Goal: Task Accomplishment & Management: Manage account settings

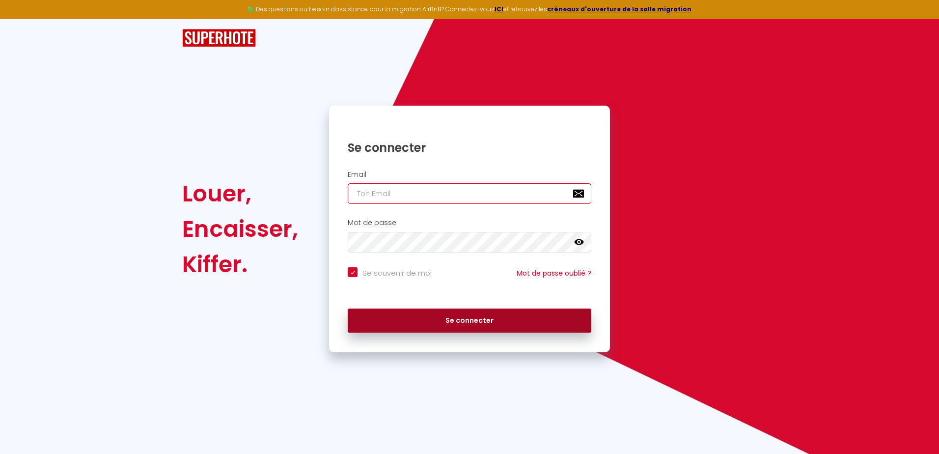
type input "[EMAIL_ADDRESS][DOMAIN_NAME]"
click at [567, 321] on button "Se connecter" at bounding box center [470, 320] width 244 height 25
checkbox input "true"
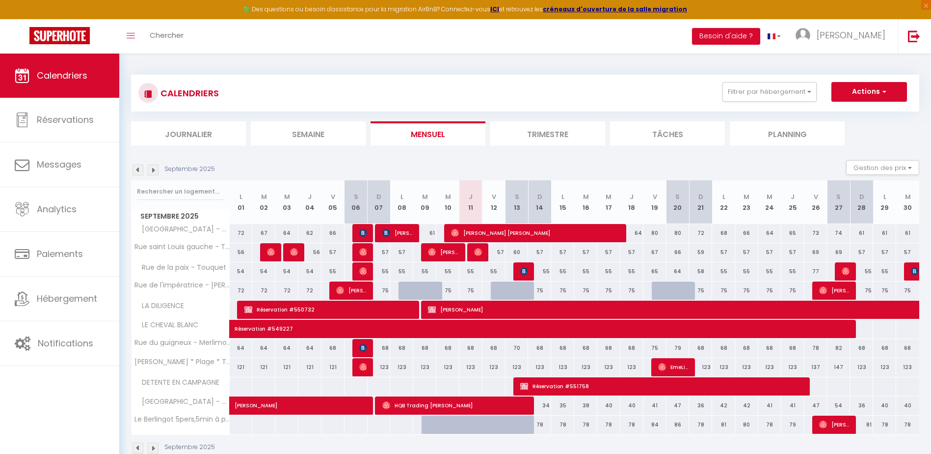
click at [661, 292] on div at bounding box center [663, 290] width 23 height 19
type input "78"
type input "Ven 19 Septembre 2025"
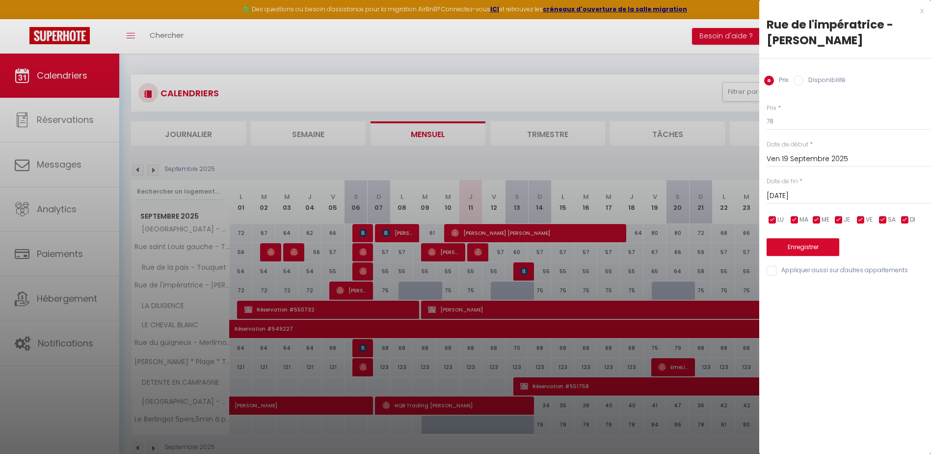
click at [801, 200] on input "[DATE]" at bounding box center [849, 196] width 164 height 13
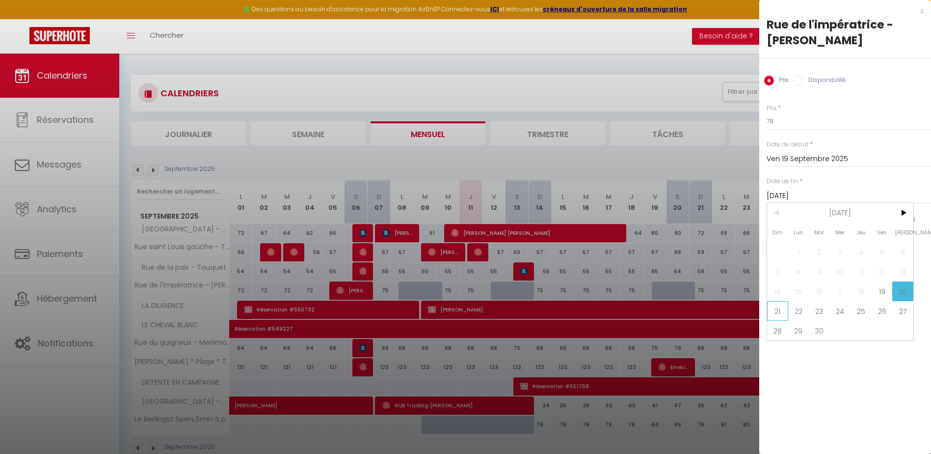
click at [786, 310] on span "21" at bounding box center [777, 311] width 21 height 20
type input "Dim 21 Septembre 2025"
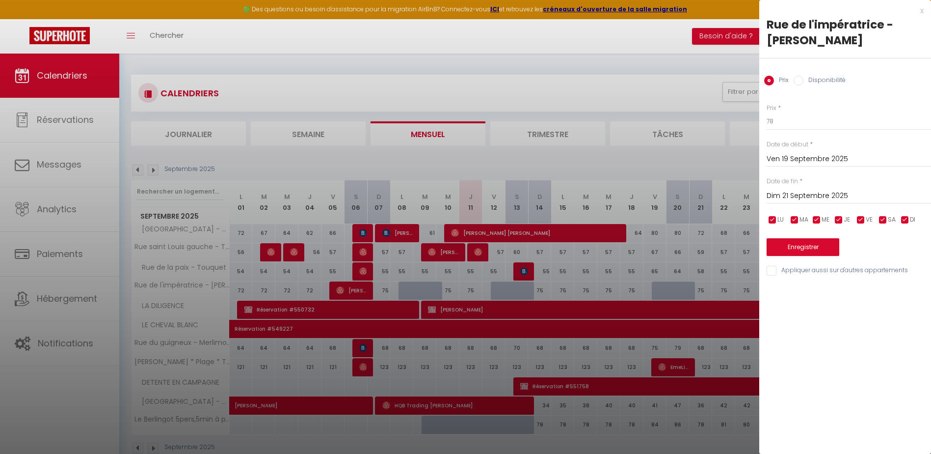
click at [802, 77] on input "Disponibilité" at bounding box center [799, 81] width 10 height 10
radio input "true"
radio input "false"
click at [812, 250] on button "Enregistrer" at bounding box center [803, 248] width 73 height 18
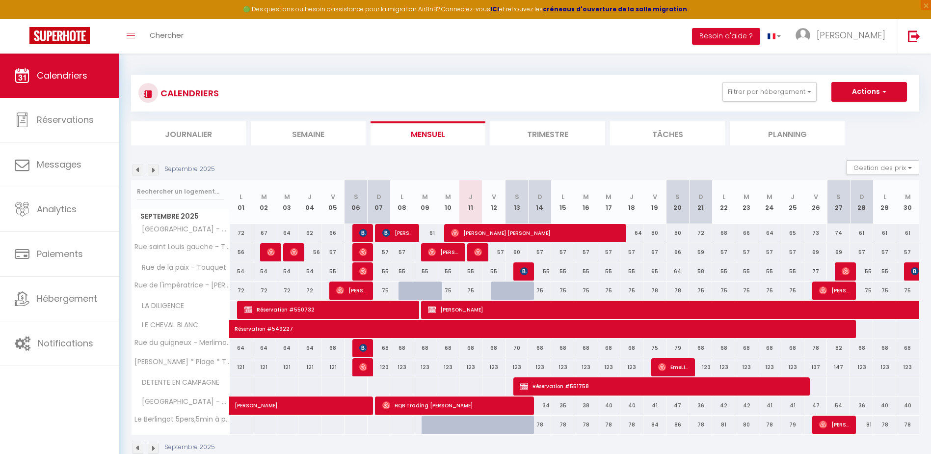
click at [151, 173] on img at bounding box center [153, 169] width 11 height 11
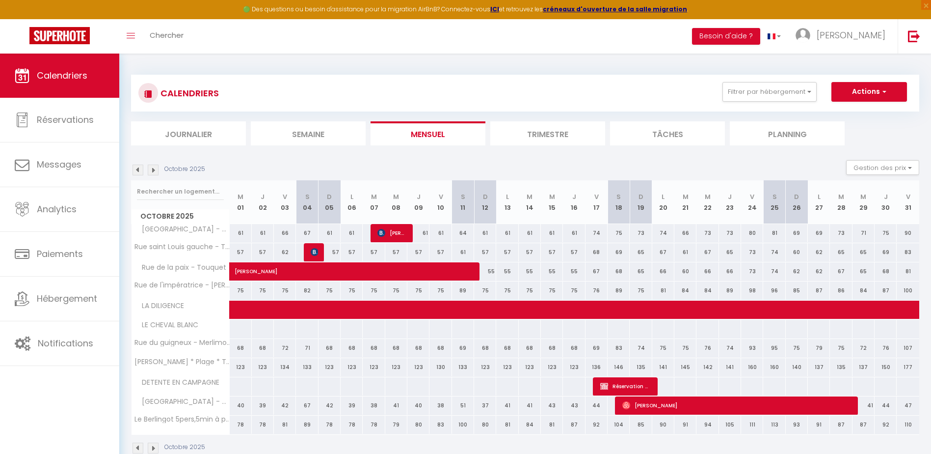
click at [137, 170] on img at bounding box center [138, 169] width 11 height 11
